Goal: Transaction & Acquisition: Purchase product/service

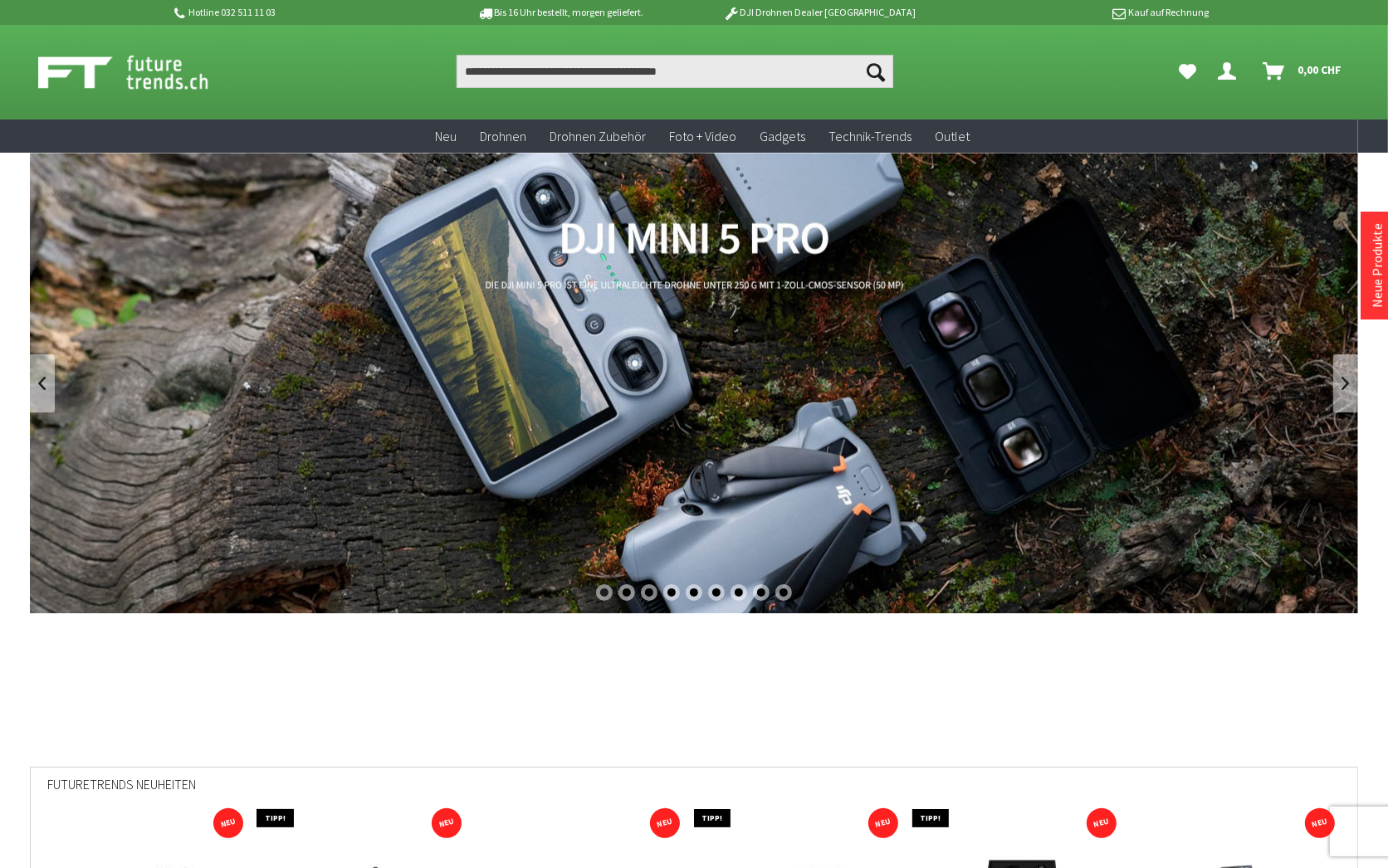
click at [615, 279] on link "DJI Mini 5 Pro" at bounding box center [693, 382] width 1328 height 460
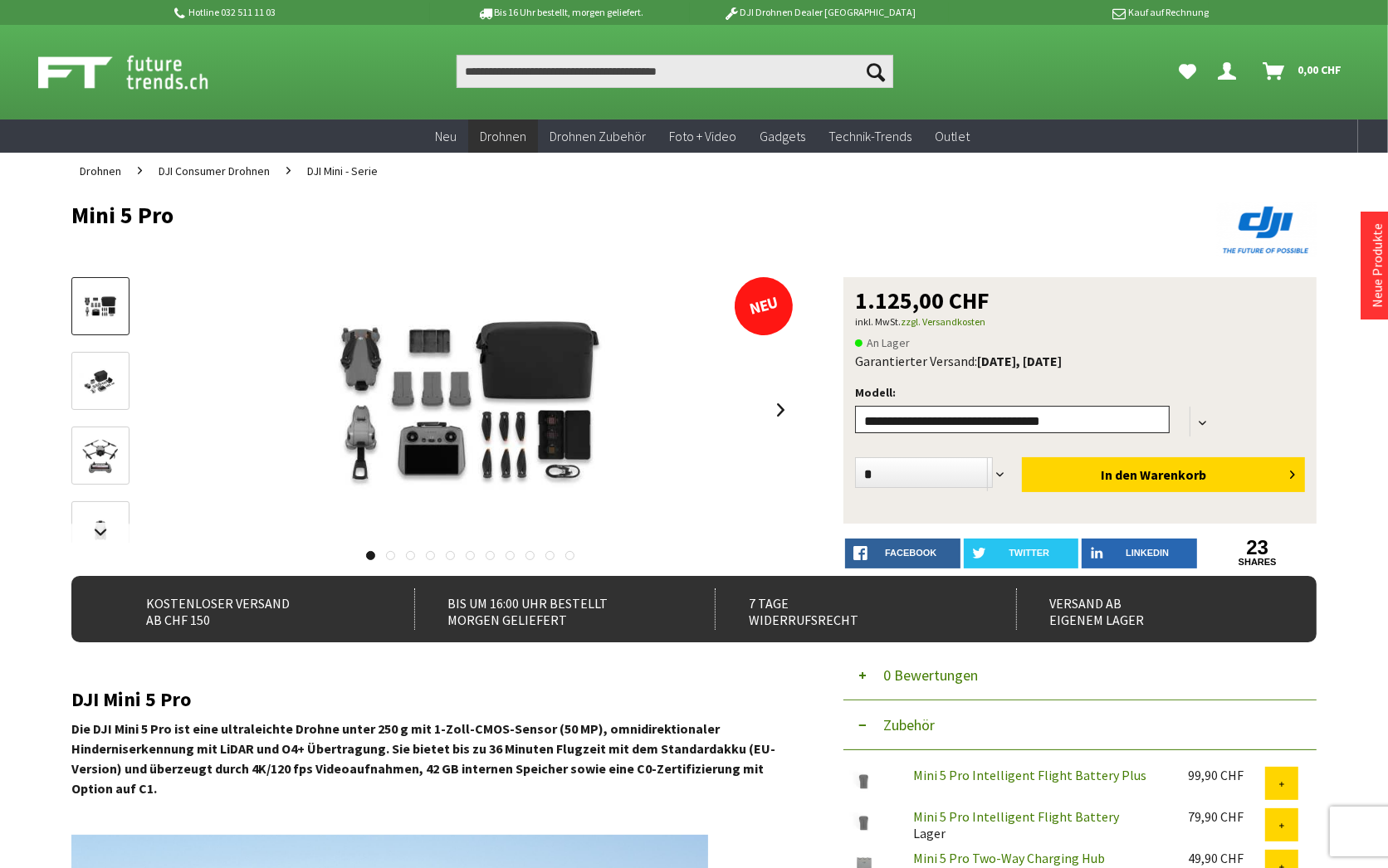
click at [855, 405] on select"] "**********" at bounding box center [1012, 419] width 314 height 28
select select"] "***"
click option "**********" at bounding box center [0, 0] width 0 height 0
